Goal: Task Accomplishment & Management: Manage account settings

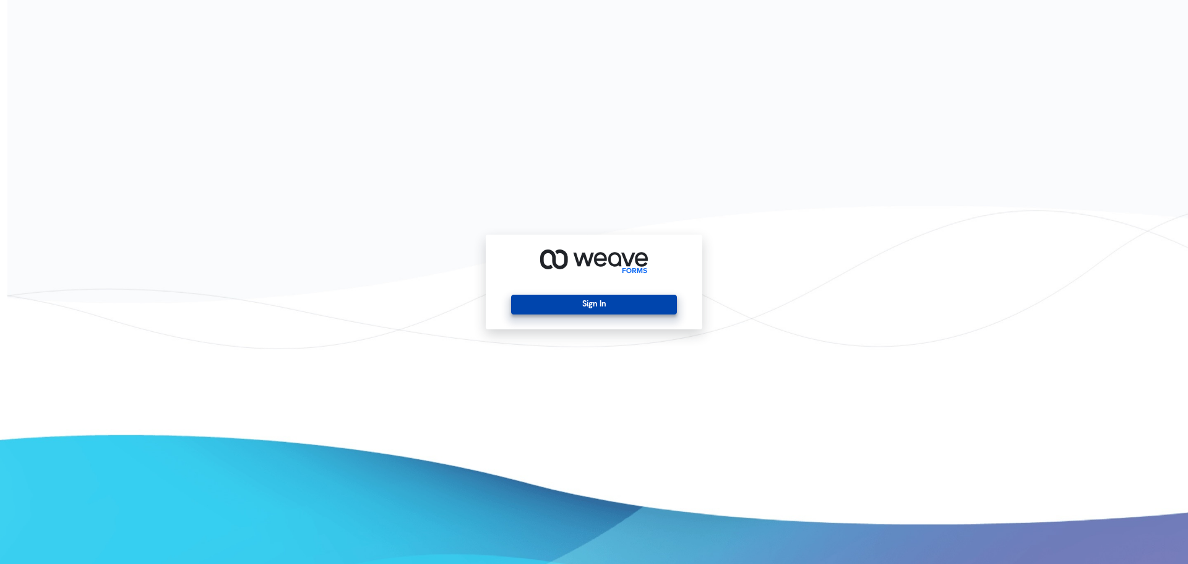
click at [608, 303] on button "Sign In" at bounding box center [593, 305] width 165 height 20
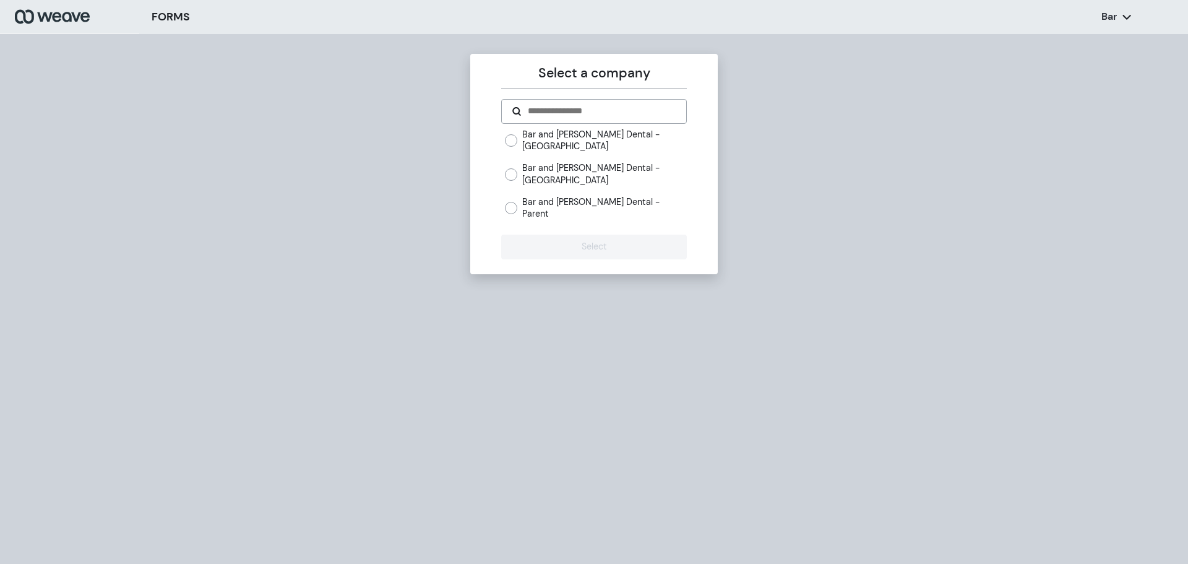
click at [636, 179] on label "Bar and [PERSON_NAME] Dental - [GEOGRAPHIC_DATA]" at bounding box center [604, 174] width 164 height 24
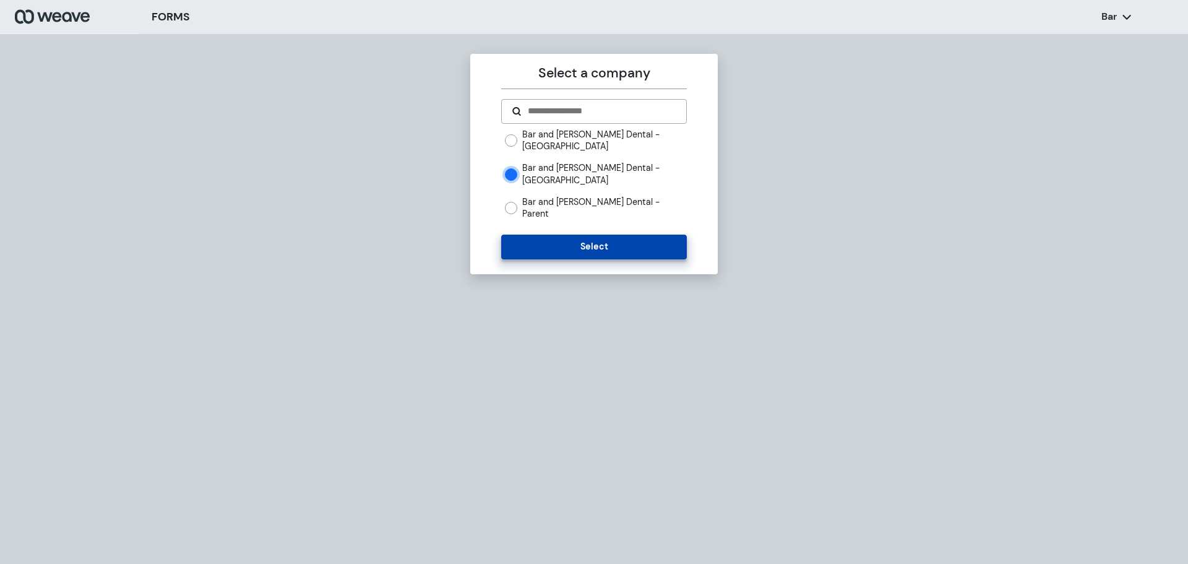
click at [585, 235] on button "Select" at bounding box center [593, 247] width 185 height 25
